Goal: Task Accomplishment & Management: Manage account settings

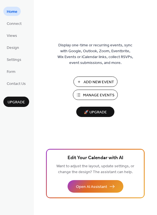
click at [97, 96] on span "Manage Events" at bounding box center [98, 96] width 31 height 6
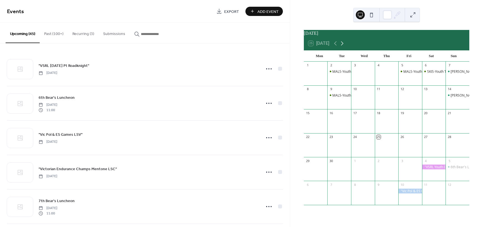
click at [342, 47] on icon at bounding box center [342, 43] width 7 height 7
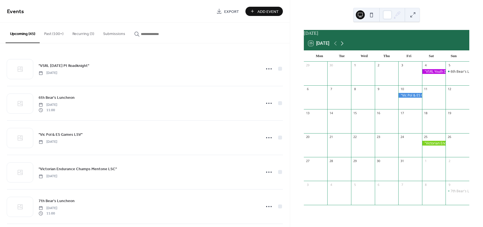
click at [342, 47] on icon at bounding box center [342, 43] width 7 height 7
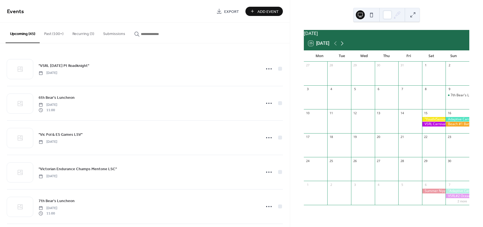
click at [342, 47] on icon at bounding box center [342, 43] width 7 height 7
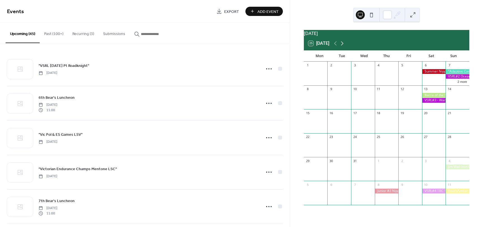
click at [342, 47] on icon at bounding box center [342, 43] width 7 height 7
